Goal: Information Seeking & Learning: Find specific fact

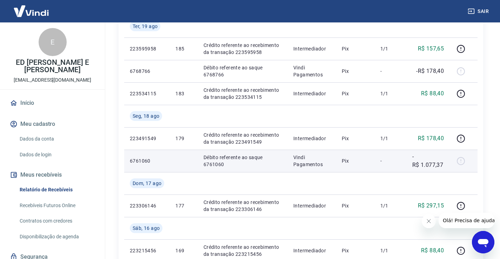
scroll to position [140, 0]
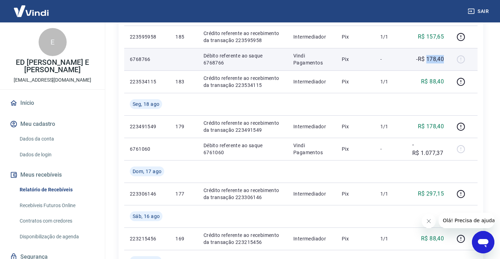
drag, startPoint x: 446, startPoint y: 61, endPoint x: 427, endPoint y: 57, distance: 20.1
click at [427, 57] on td "-R$ 178,40" at bounding box center [428, 59] width 43 height 22
copy p "178,40"
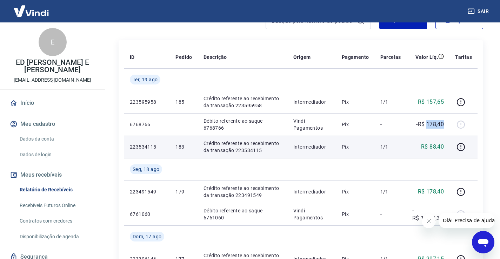
scroll to position [70, 0]
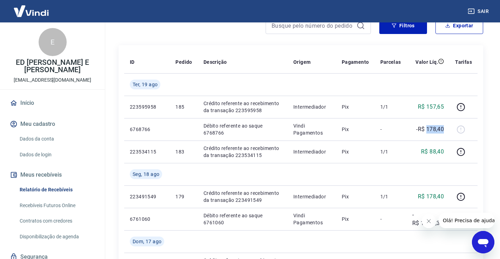
copy p "178,40"
